Goal: Check status: Check status

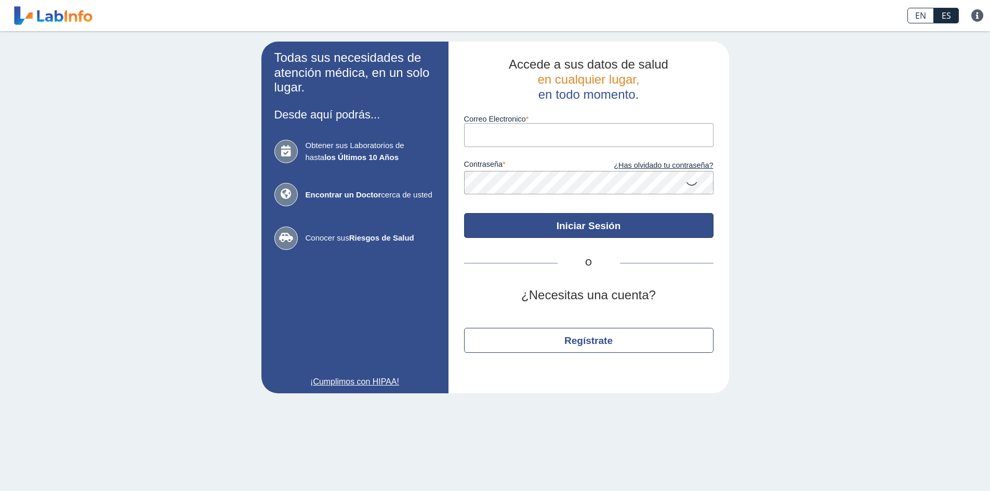
type input "[EMAIL_ADDRESS][DOMAIN_NAME]"
click at [583, 226] on button "Iniciar Sesión" at bounding box center [589, 225] width 250 height 25
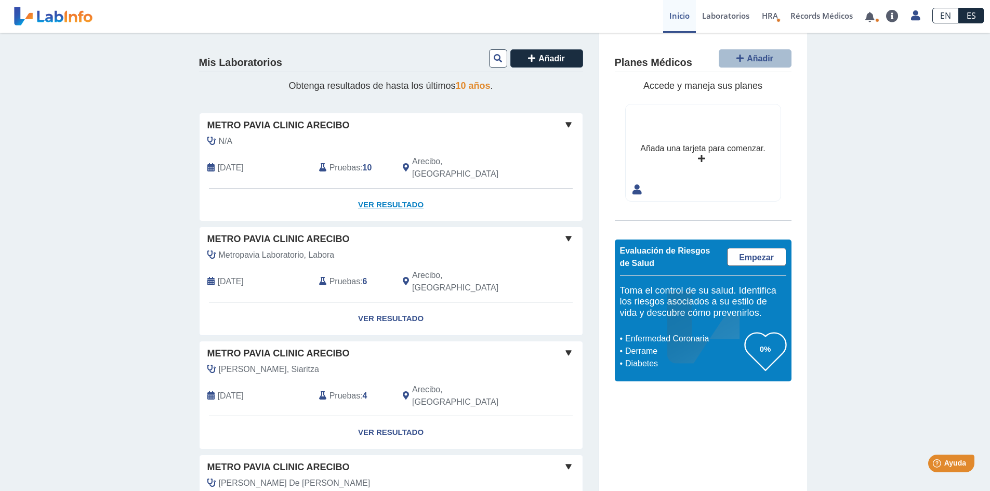
click at [390, 191] on link "Ver Resultado" at bounding box center [391, 205] width 383 height 33
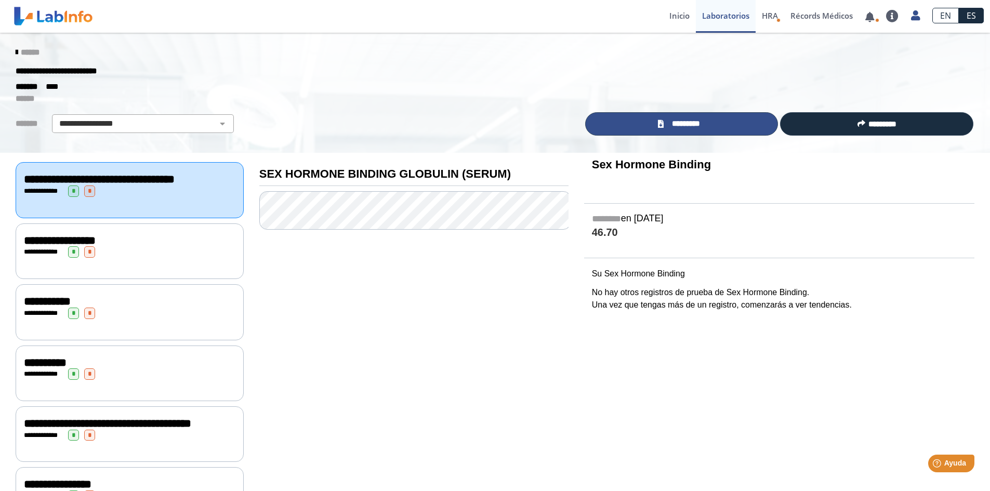
click at [658, 127] on icon at bounding box center [661, 124] width 6 height 8
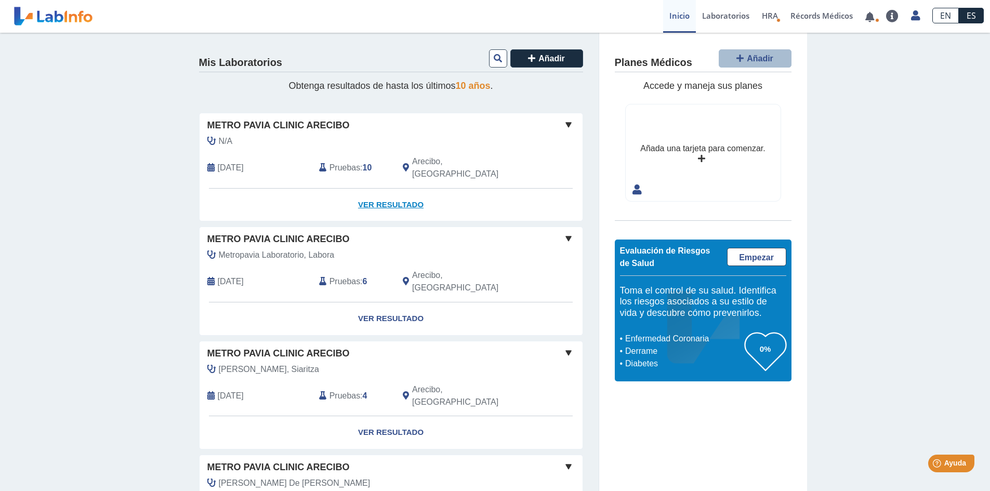
click at [410, 194] on link "Ver Resultado" at bounding box center [391, 205] width 383 height 33
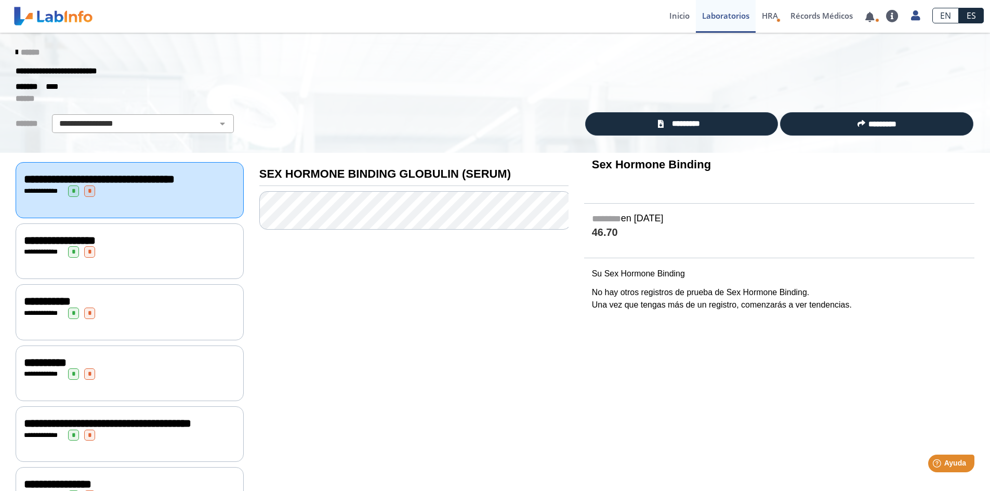
click at [451, 344] on div "**********" at bounding box center [414, 463] width 325 height 620
